Goal: Find specific page/section

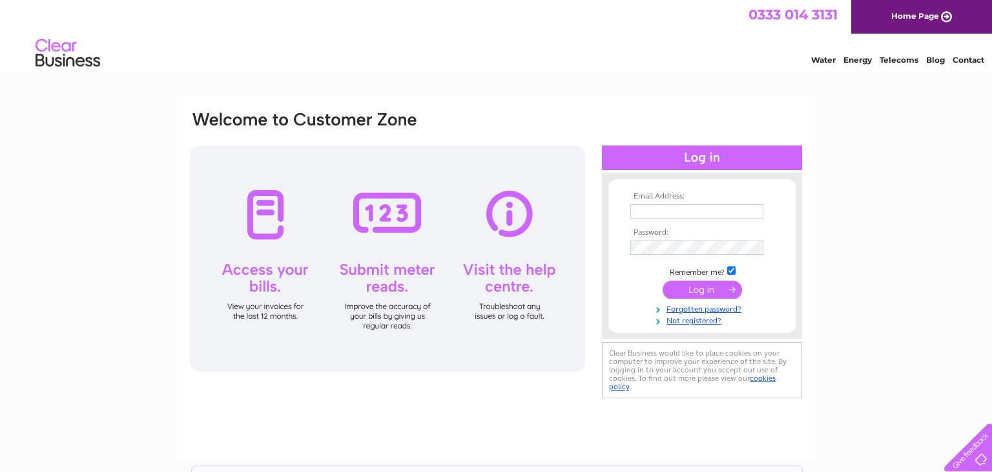
type input "chrisfrew@hotmail.com"
click at [695, 291] on input "submit" at bounding box center [702, 289] width 79 height 18
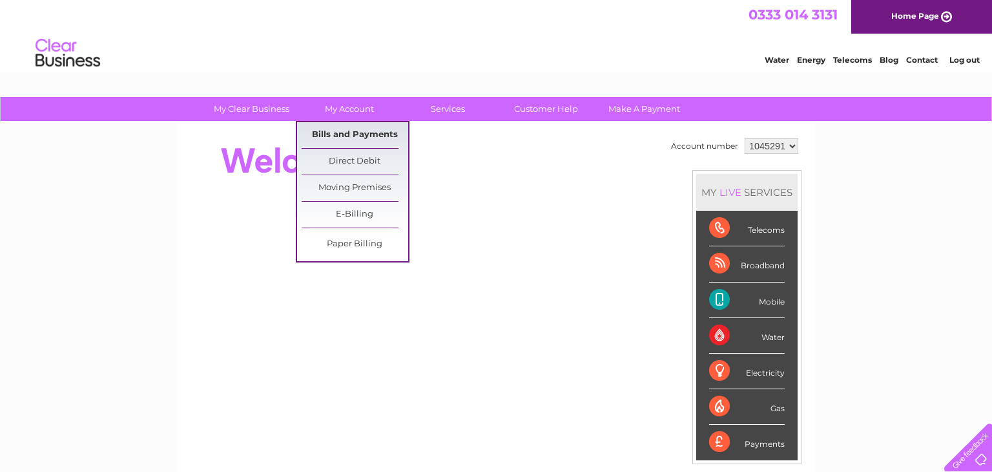
click at [350, 136] on link "Bills and Payments" at bounding box center [355, 135] width 107 height 26
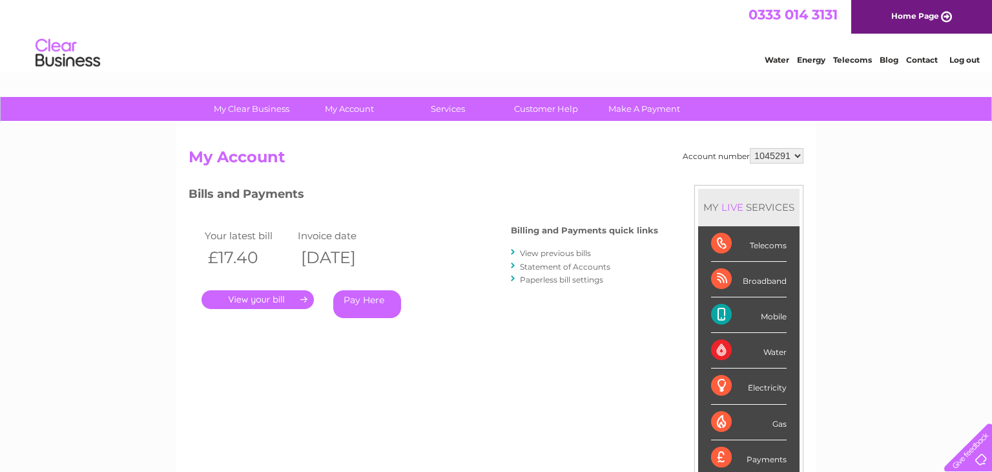
click at [280, 296] on link "." at bounding box center [258, 299] width 112 height 19
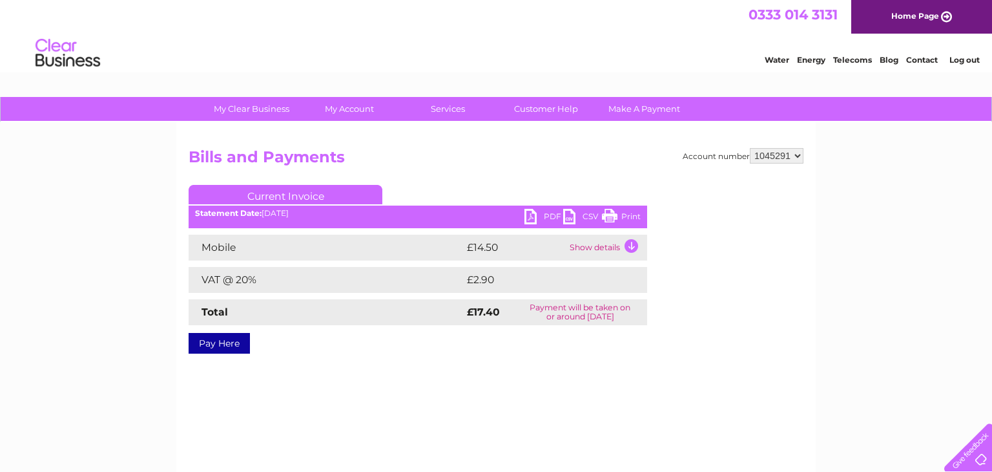
click at [618, 217] on link "Print" at bounding box center [621, 218] width 39 height 19
